Goal: Obtain resource: Obtain resource

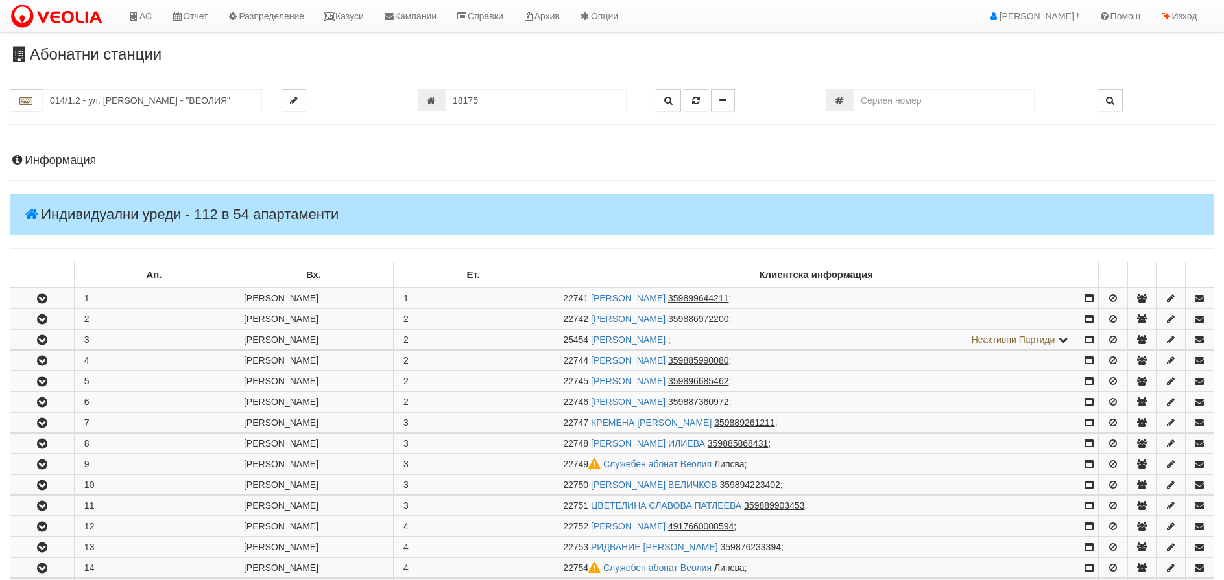
scroll to position [908, 0]
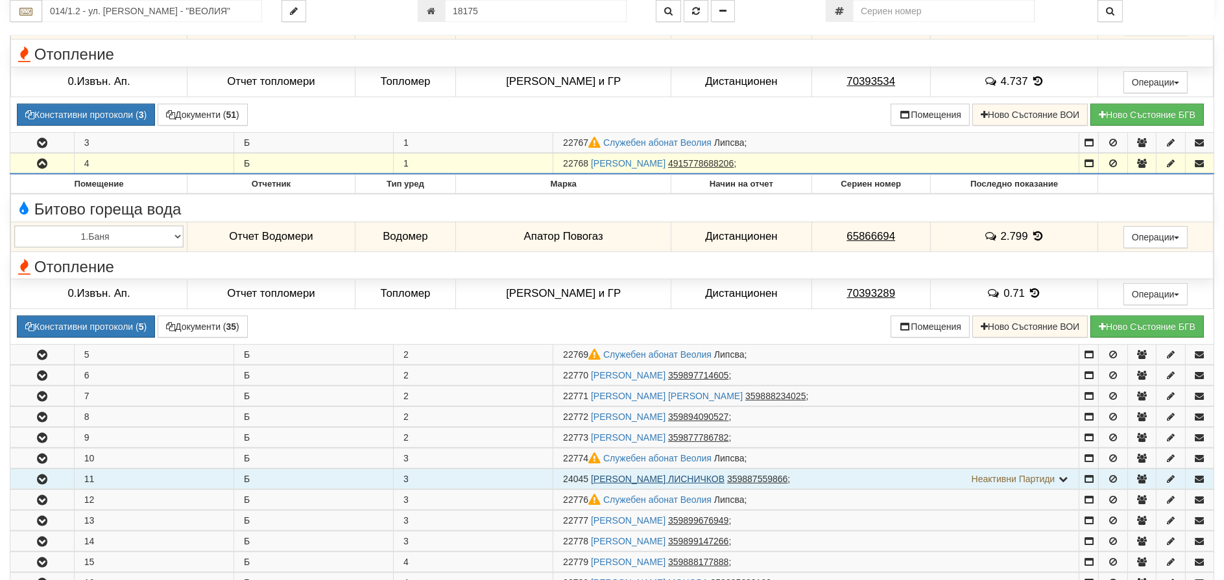
click at [637, 477] on link "[PERSON_NAME] ЛИСНИЧКОВ" at bounding box center [658, 479] width 134 height 10
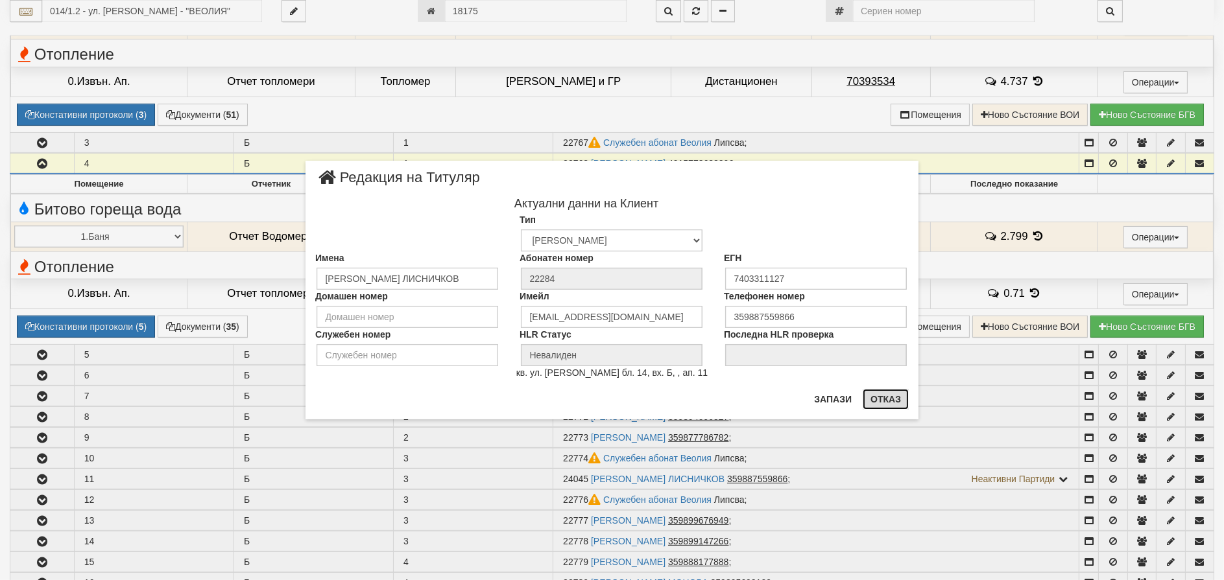
click at [890, 397] on button "Отказ" at bounding box center [885, 399] width 46 height 21
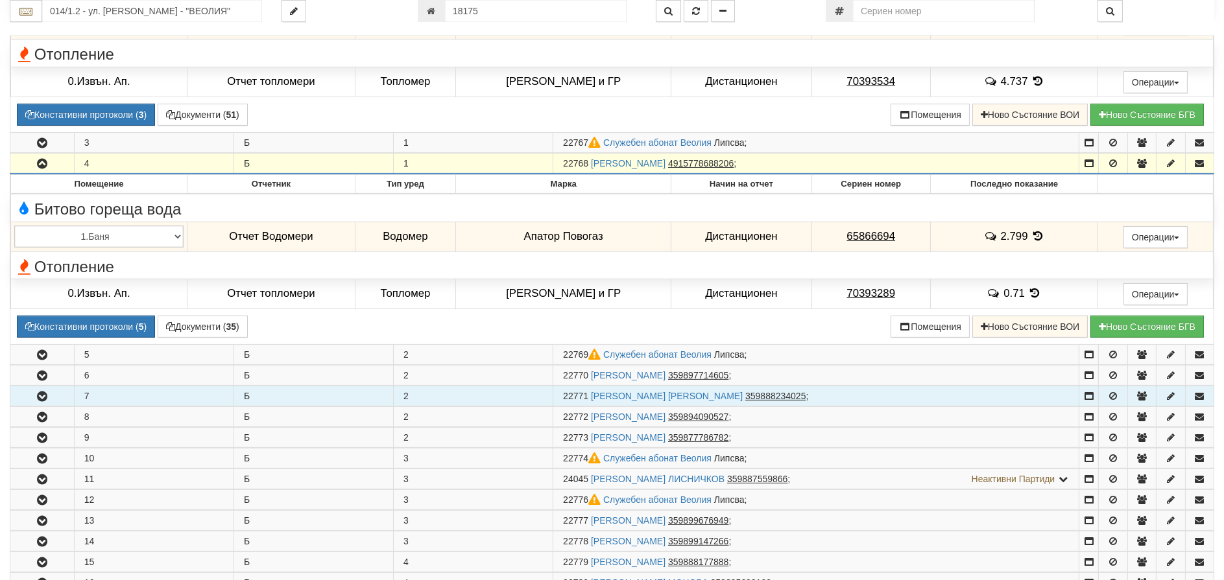
click at [38, 396] on icon "button" at bounding box center [42, 396] width 16 height 9
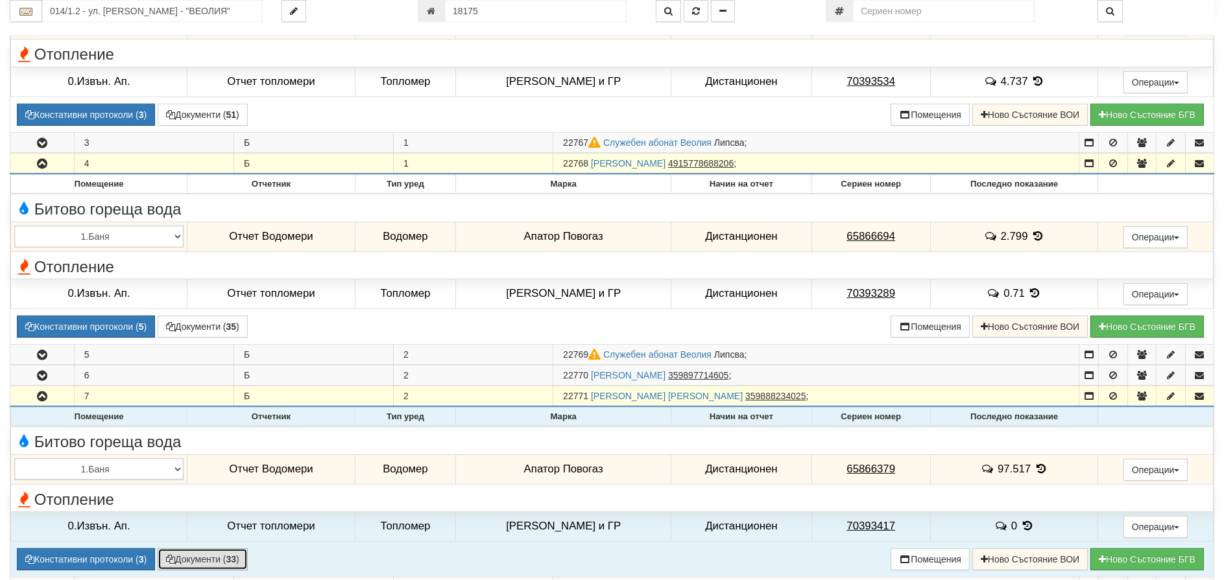
click at [216, 560] on button "Документи ( 33 )" at bounding box center [203, 560] width 90 height 22
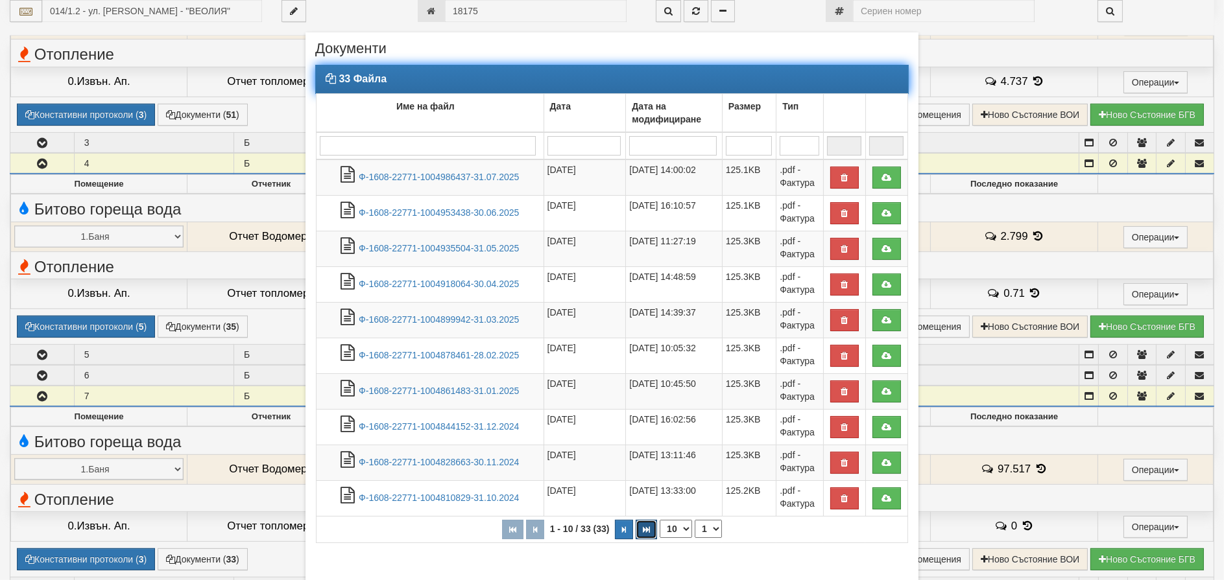
click at [637, 529] on button "button" at bounding box center [645, 529] width 21 height 19
select select "4"
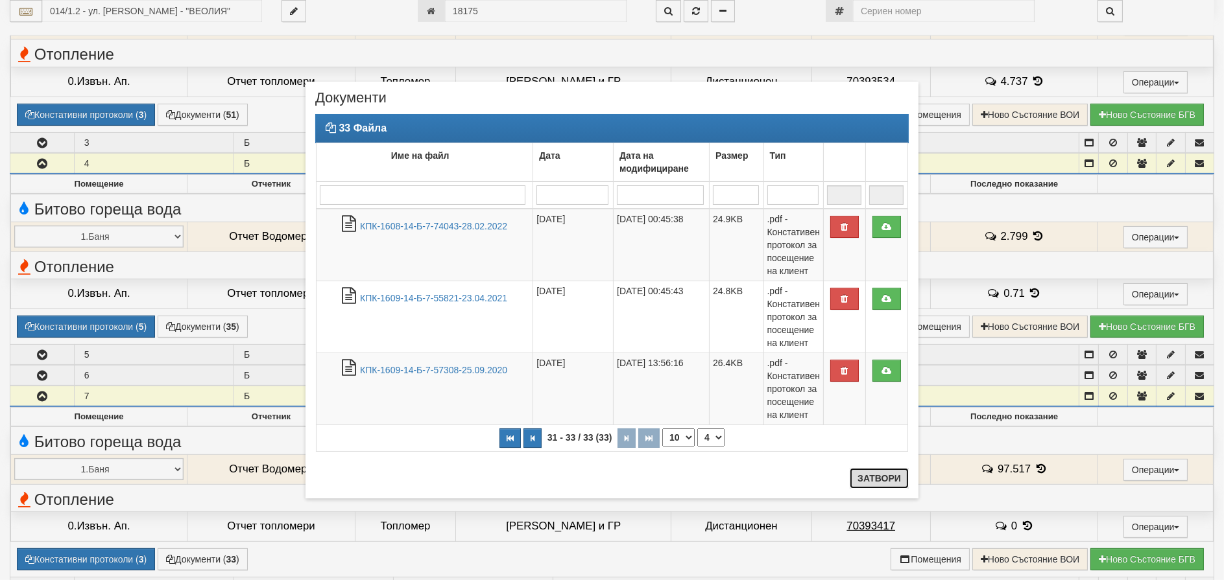
click at [862, 481] on button "Затвори" at bounding box center [878, 478] width 59 height 21
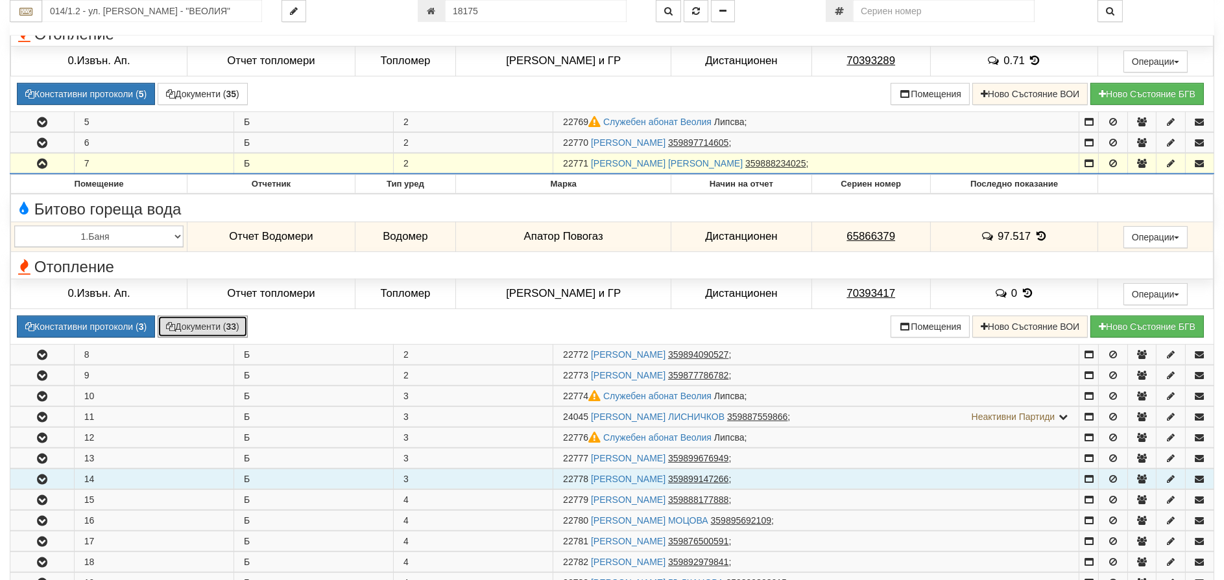
scroll to position [1167, 0]
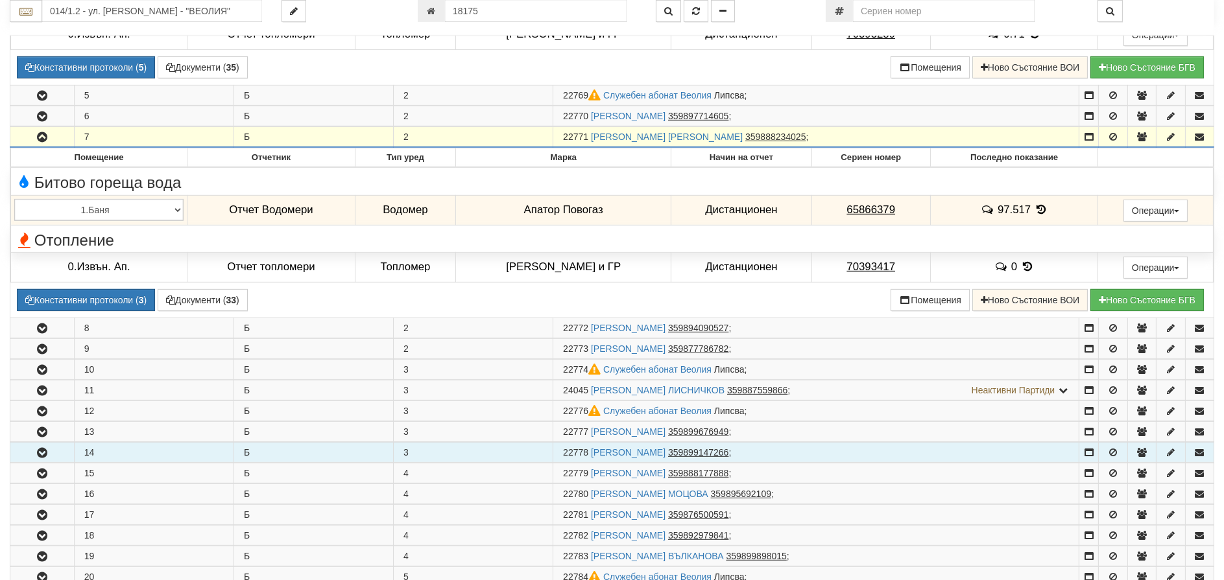
click at [43, 456] on icon "button" at bounding box center [42, 453] width 16 height 9
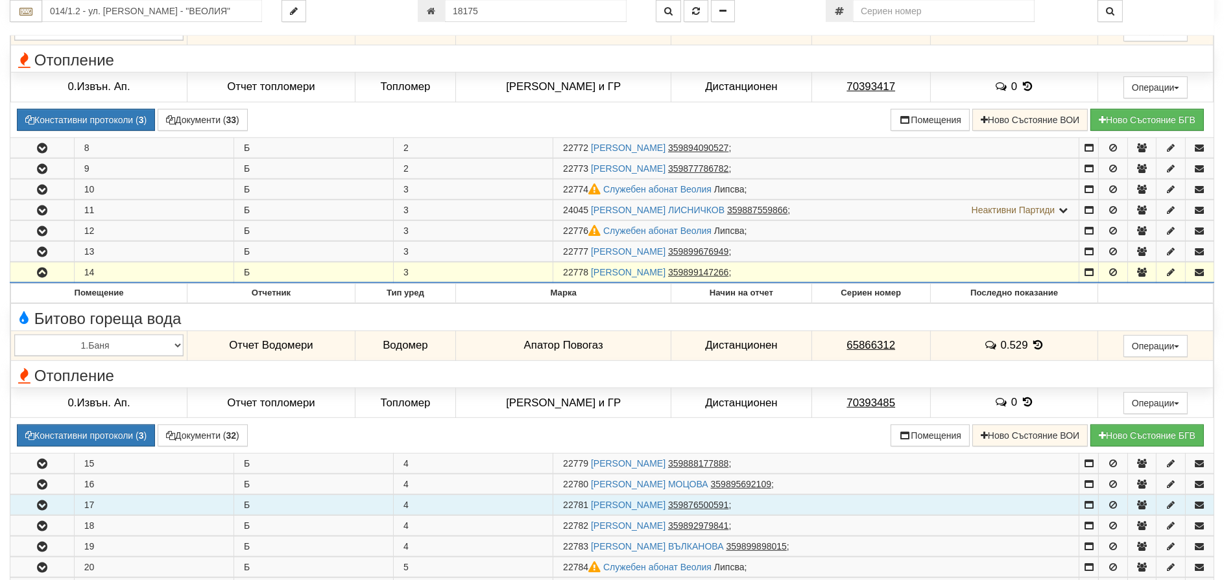
scroll to position [1427, 0]
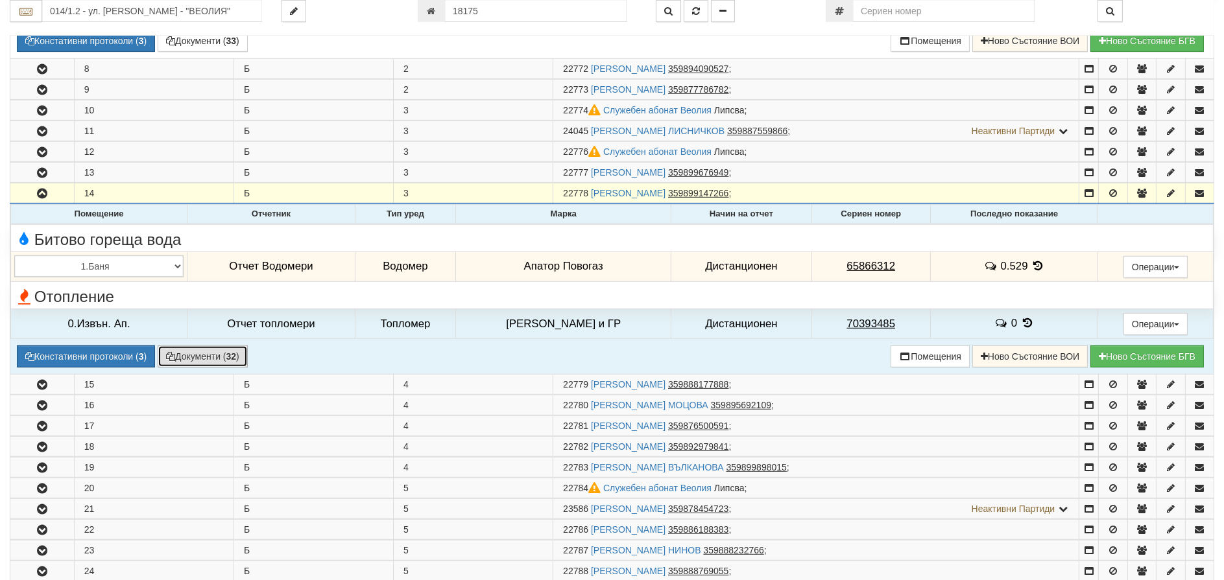
click at [206, 359] on button "Документи ( 32 )" at bounding box center [203, 357] width 90 height 22
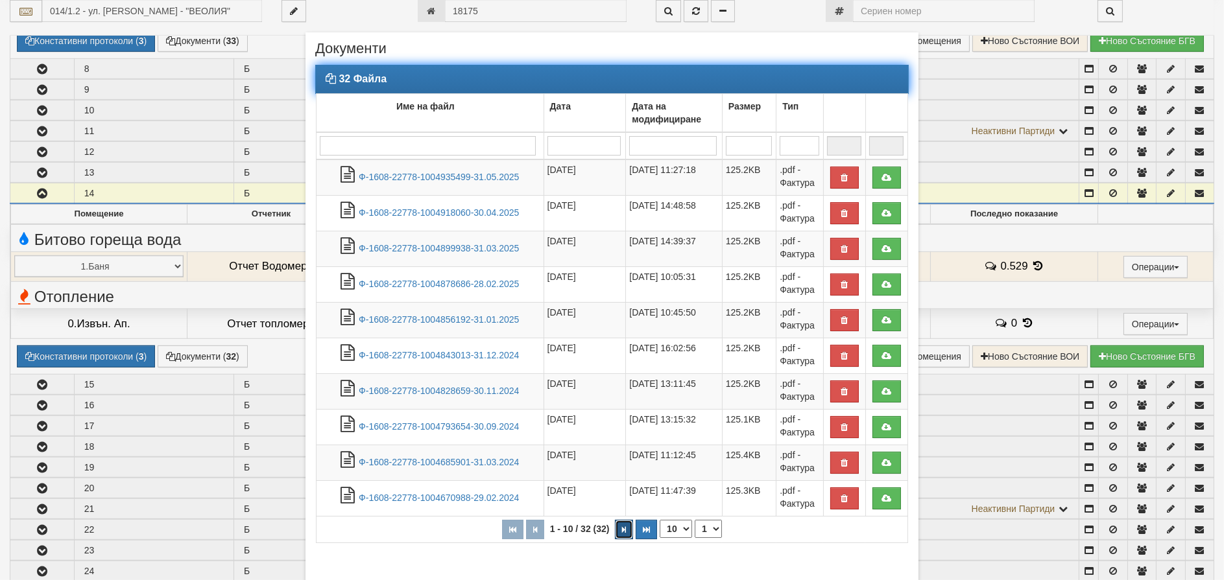
click at [615, 528] on button "button" at bounding box center [624, 529] width 18 height 19
click at [617, 528] on button "button" at bounding box center [626, 529] width 18 height 19
select select "3"
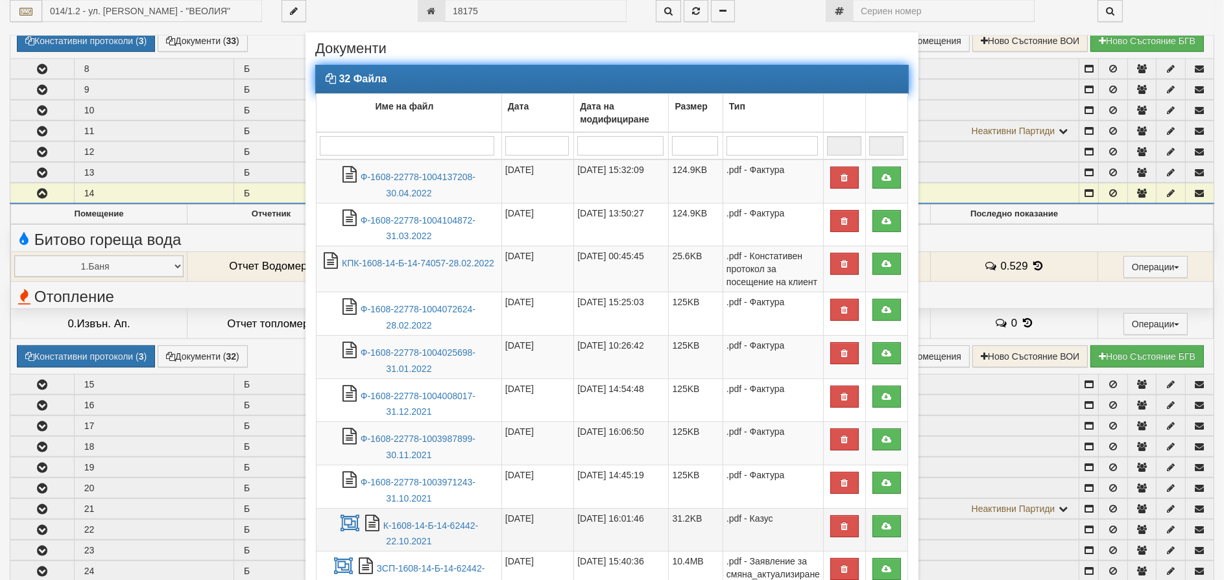
scroll to position [65, 0]
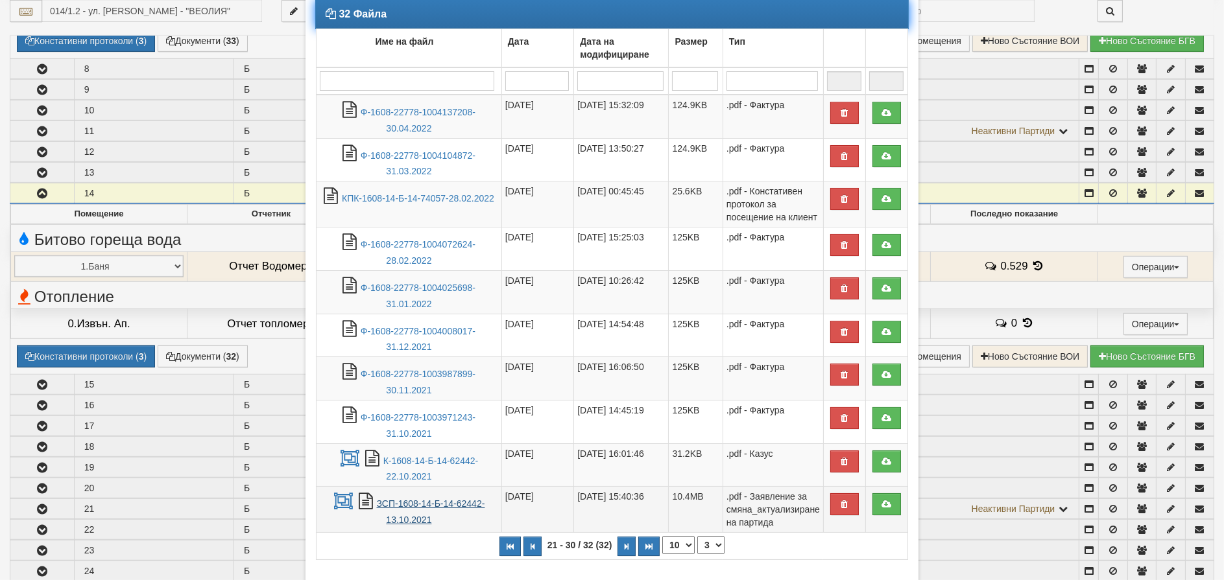
click at [379, 504] on link "ЗСП-1608-14-Б-14-62442-13.10.2021" at bounding box center [431, 512] width 108 height 27
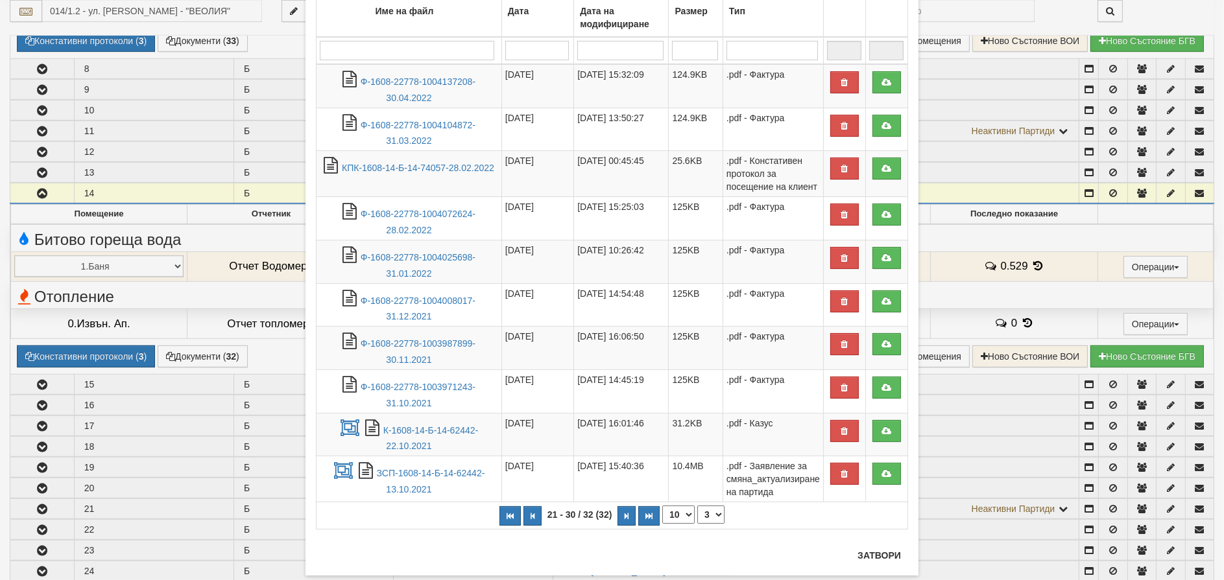
scroll to position [123, 0]
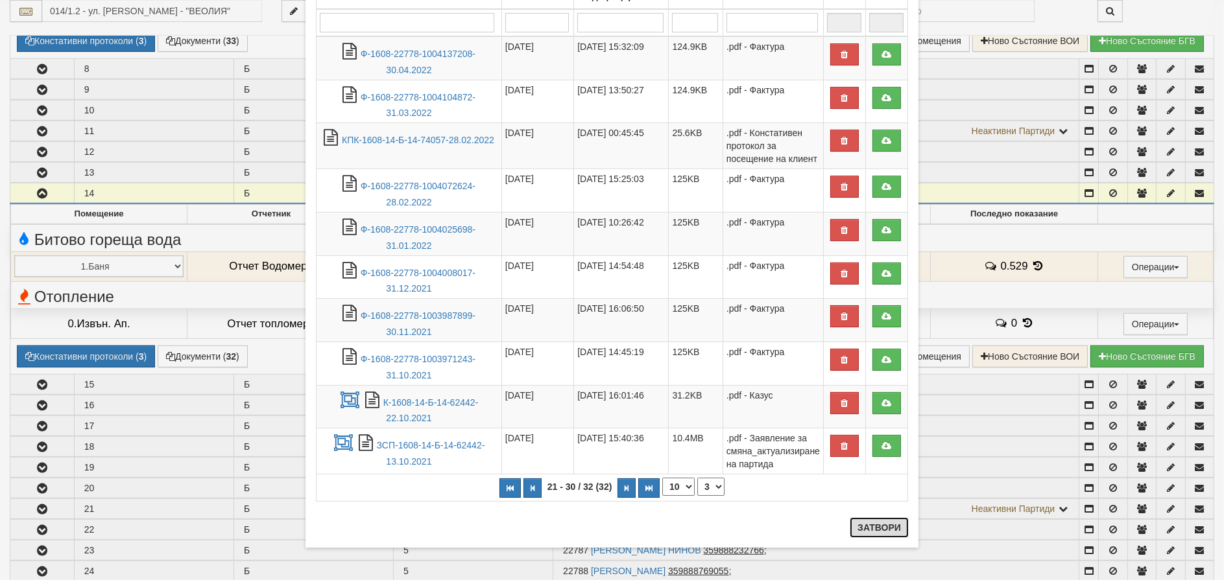
click at [870, 523] on button "Затвори" at bounding box center [878, 527] width 59 height 21
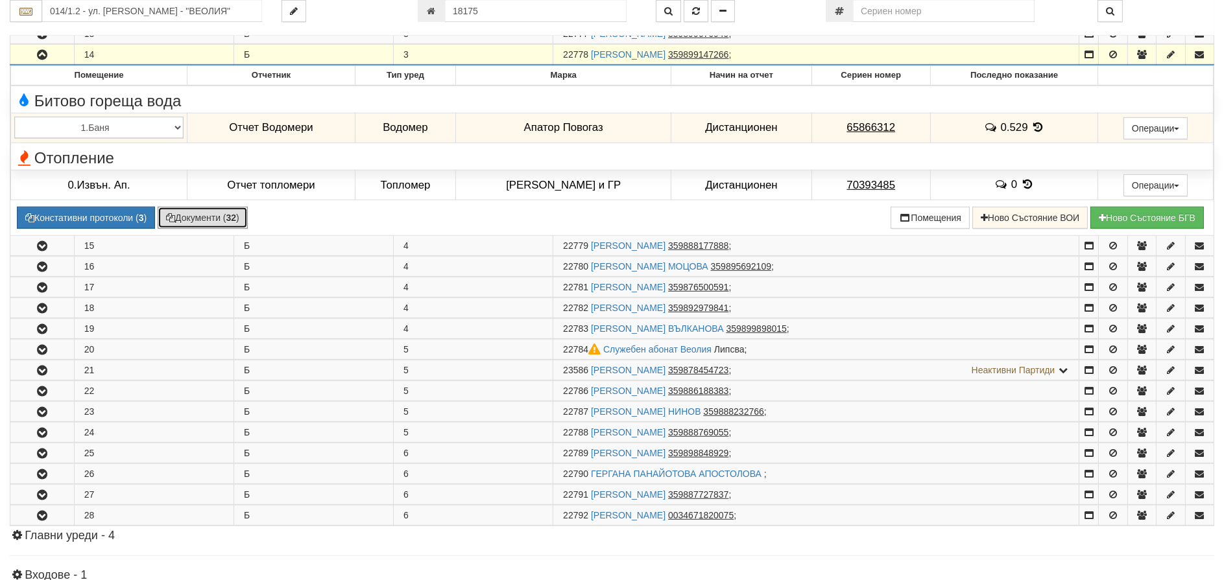
scroll to position [1621, 0]
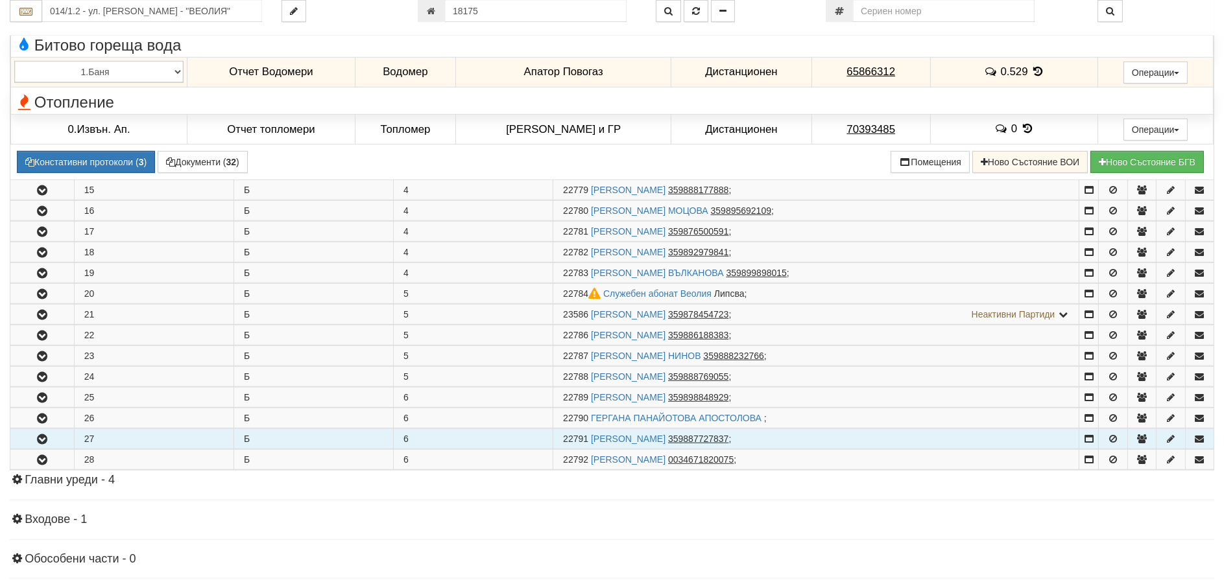
click at [41, 442] on icon "button" at bounding box center [42, 439] width 16 height 9
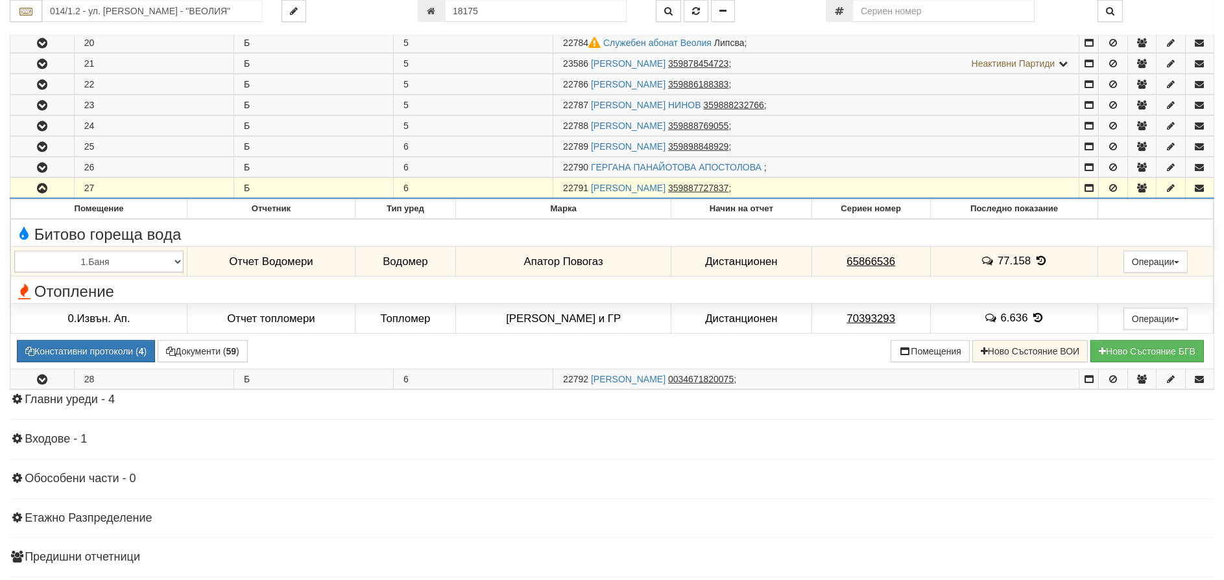
scroll to position [1880, 0]
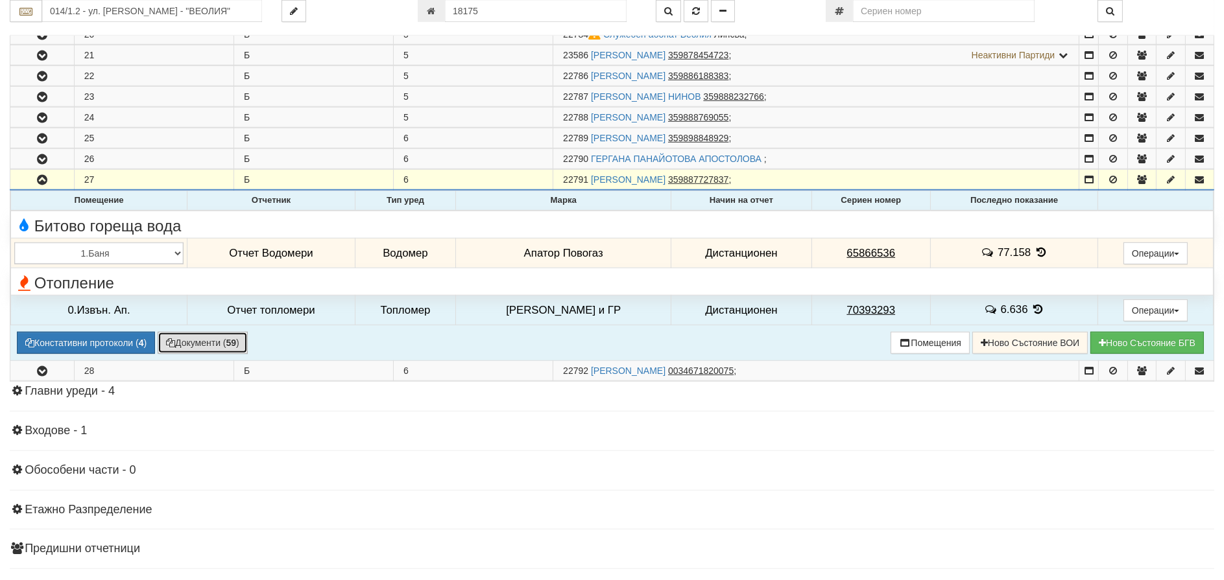
click at [184, 346] on button "Документи ( 59 )" at bounding box center [203, 343] width 90 height 22
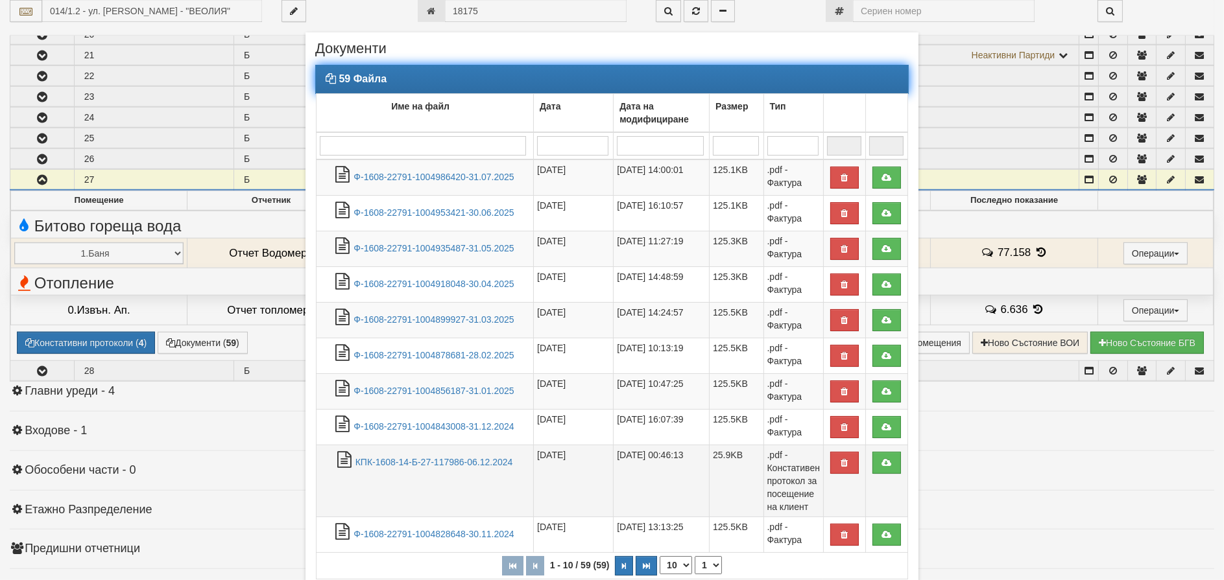
scroll to position [65, 0]
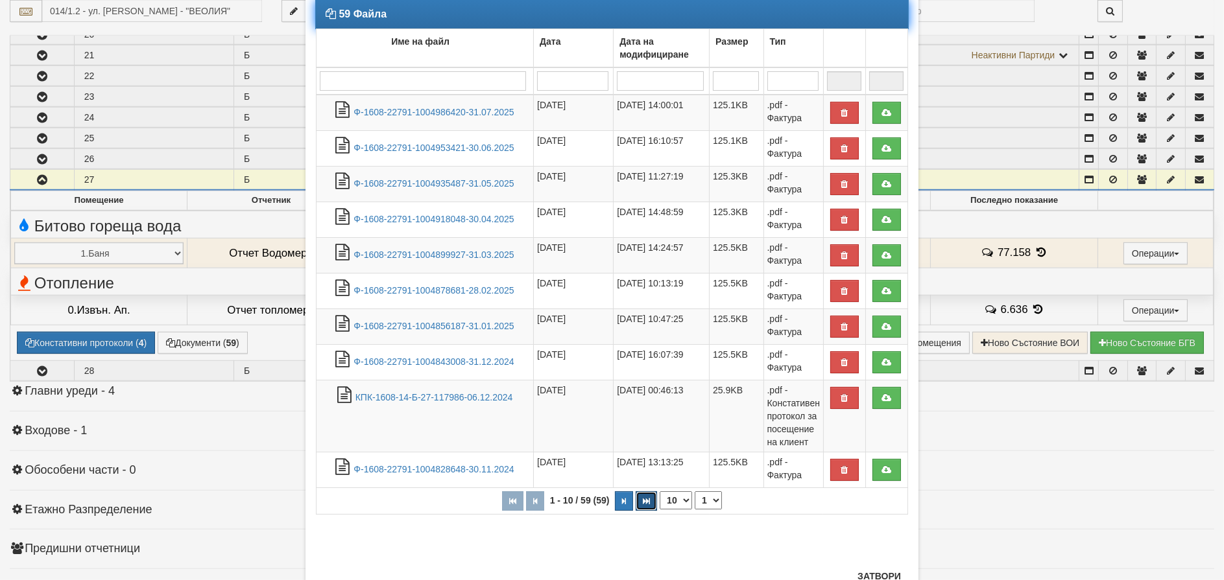
click at [643, 499] on icon "button" at bounding box center [646, 501] width 7 height 7
select select "6"
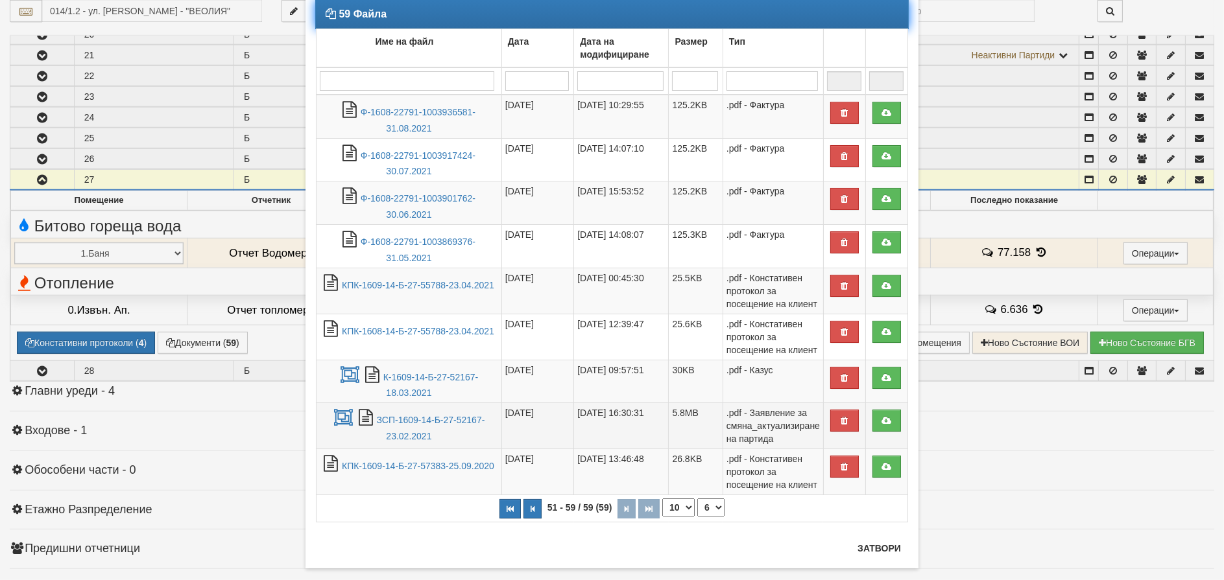
click at [412, 427] on td "ЗСП-1609-14-Б-27-52167-23.02.2021" at bounding box center [408, 426] width 185 height 46
click at [389, 416] on link "ЗСП-1609-14-Б-27-52167-23.02.2021" at bounding box center [431, 428] width 108 height 27
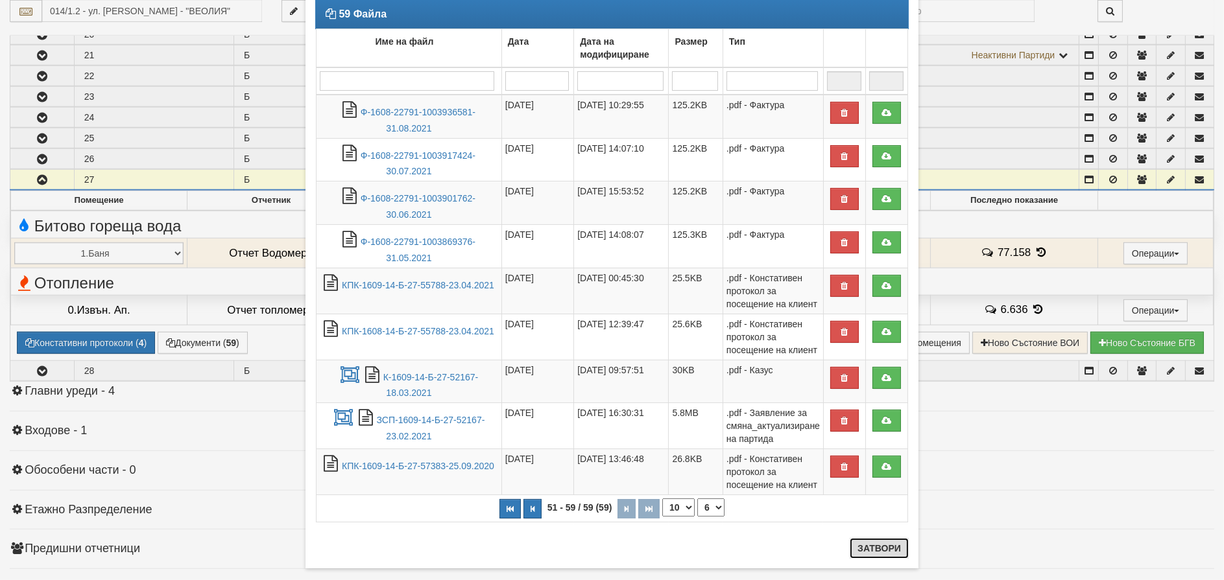
click at [873, 546] on button "Затвори" at bounding box center [878, 548] width 59 height 21
